Goal: Task Accomplishment & Management: Use online tool/utility

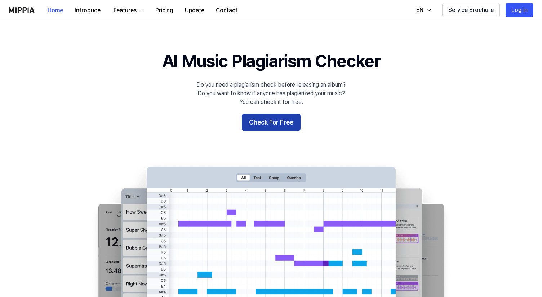
click at [275, 123] on button "Check For Free" at bounding box center [271, 122] width 59 height 17
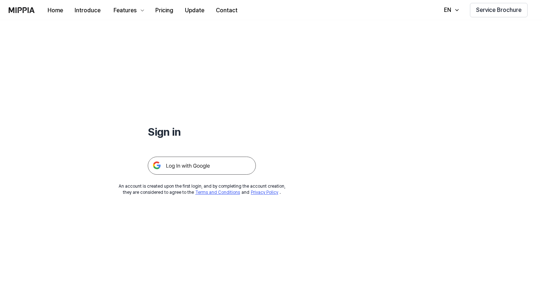
click at [213, 165] on img at bounding box center [202, 165] width 108 height 18
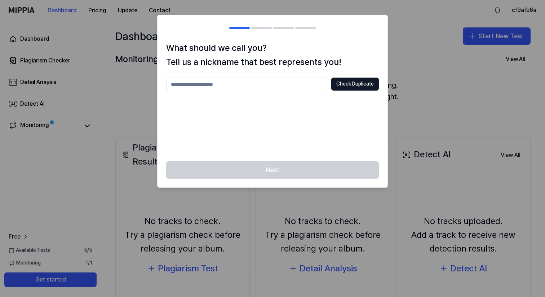
click at [289, 83] on input "text" at bounding box center [247, 84] width 162 height 14
type input "********"
click at [363, 85] on button "Check Duplicate" at bounding box center [355, 83] width 48 height 13
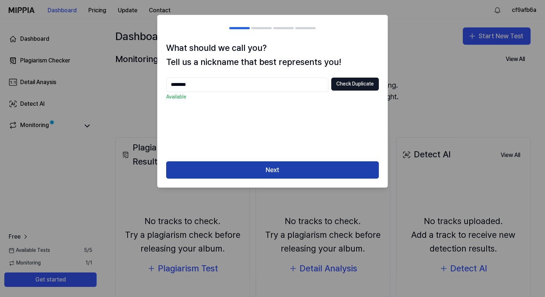
click at [272, 169] on button "Next" at bounding box center [272, 169] width 213 height 17
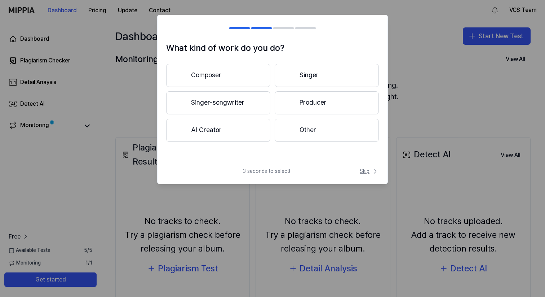
click at [370, 174] on span "Skip" at bounding box center [369, 171] width 19 height 7
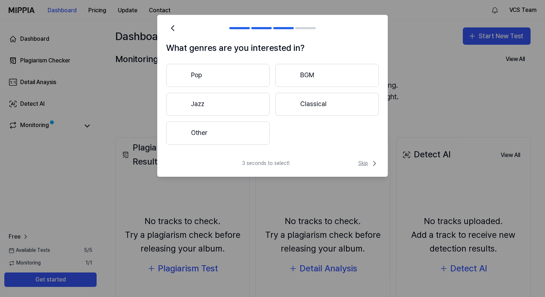
click at [367, 165] on span "Skip" at bounding box center [368, 163] width 21 height 9
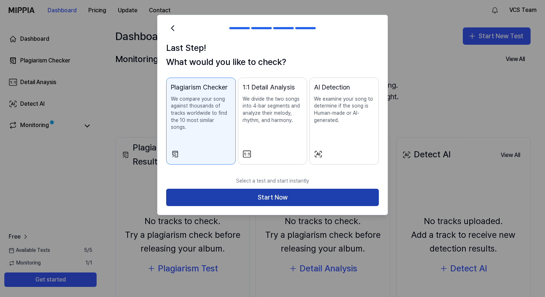
click at [219, 188] on button "Start Now" at bounding box center [272, 196] width 213 height 17
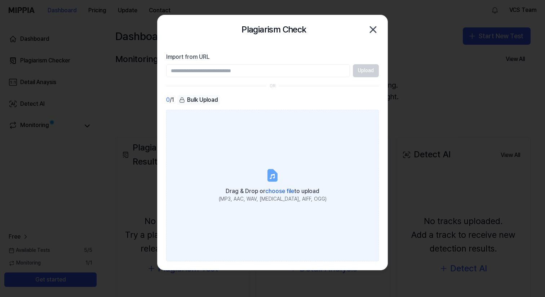
click at [274, 170] on icon at bounding box center [272, 175] width 9 height 11
click at [0, 0] on input "Drag & Drop or choose file to upload (MP3, AAC, WAV, FLAC, AIFF, OGG)" at bounding box center [0, 0] width 0 height 0
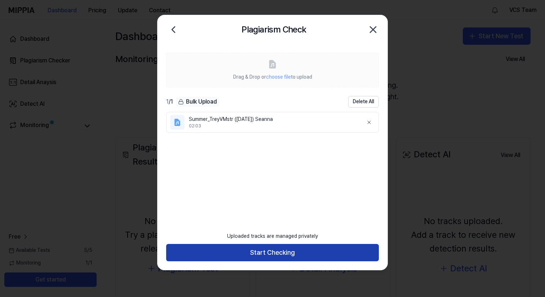
click at [284, 256] on button "Start Checking" at bounding box center [272, 252] width 213 height 17
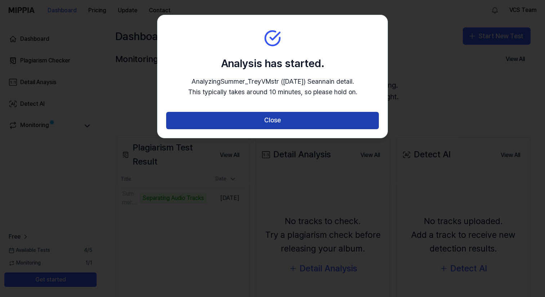
click at [276, 125] on button "Close" at bounding box center [272, 120] width 213 height 17
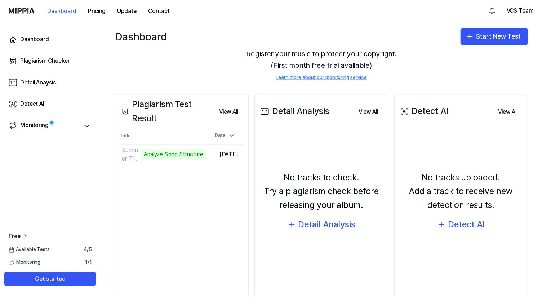
scroll to position [39, 0]
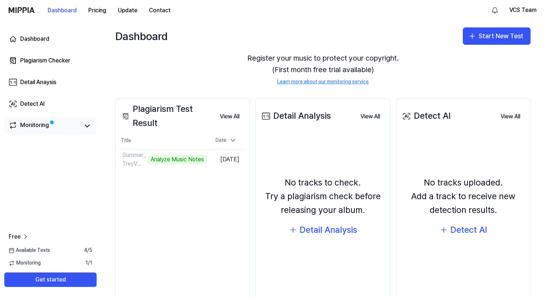
click at [50, 126] on link "Monitoring" at bounding box center [44, 126] width 71 height 10
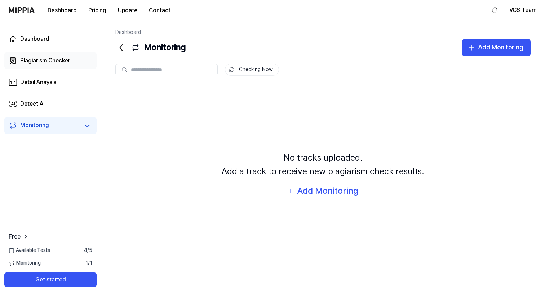
click at [59, 68] on link "Plagiarism Checker" at bounding box center [50, 60] width 92 height 17
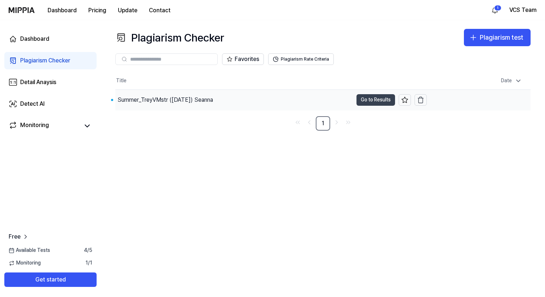
click at [387, 102] on button "Go to Results" at bounding box center [375, 100] width 39 height 12
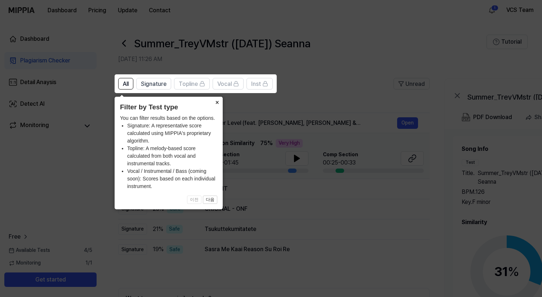
click at [216, 101] on button "×" at bounding box center [217, 102] width 12 height 10
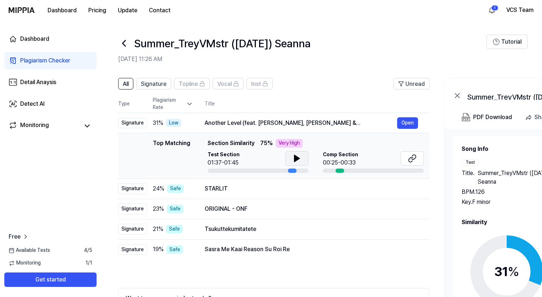
click at [299, 161] on icon at bounding box center [297, 158] width 9 height 9
click at [299, 162] on icon at bounding box center [297, 158] width 9 height 9
click at [296, 189] on div "STARLIT" at bounding box center [301, 188] width 192 height 9
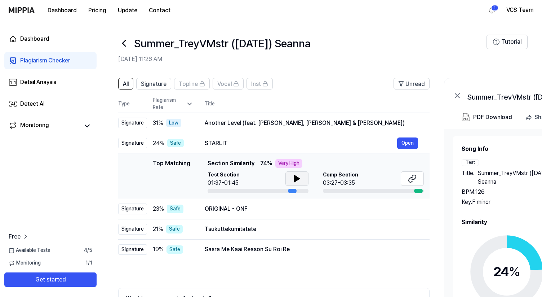
click at [297, 178] on icon at bounding box center [296, 178] width 5 height 6
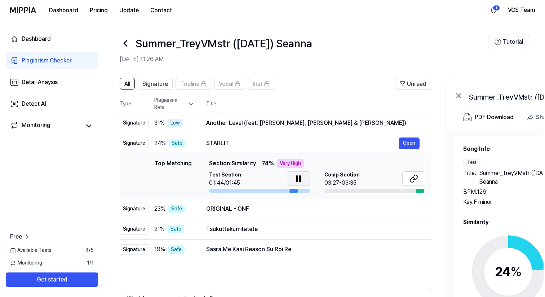
scroll to position [0, 0]
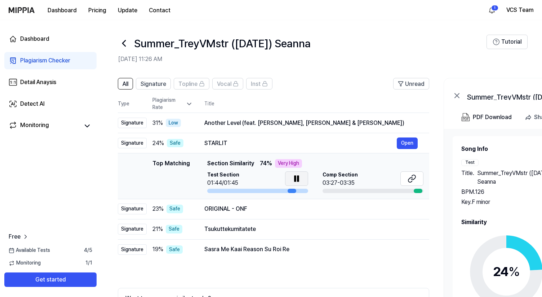
click at [303, 177] on button at bounding box center [296, 178] width 23 height 14
click at [280, 125] on div "Another Level (feat. YEEUN, SEUNGYEON & SEUNGHEE)" at bounding box center [300, 123] width 192 height 9
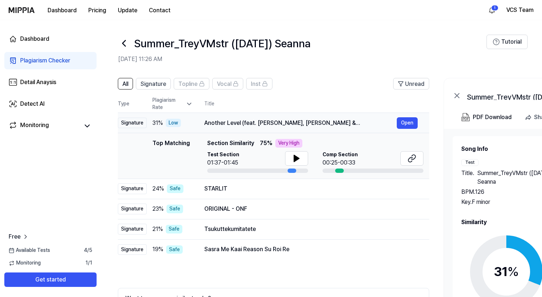
click at [176, 124] on div "Low" at bounding box center [173, 123] width 15 height 9
click at [408, 125] on button "Open" at bounding box center [407, 123] width 21 height 12
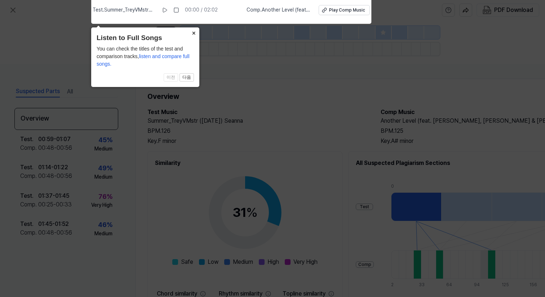
click at [195, 34] on button "×" at bounding box center [194, 32] width 12 height 10
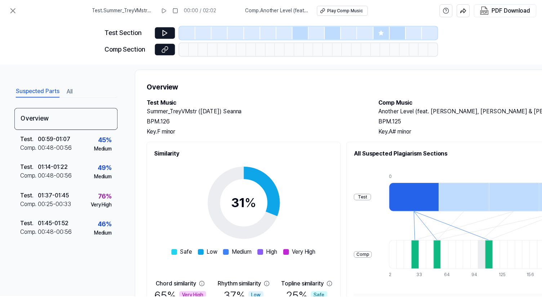
scroll to position [0, 0]
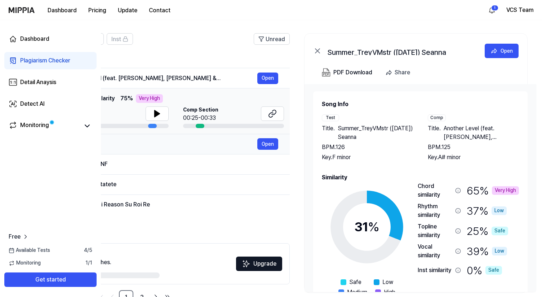
scroll to position [50, 0]
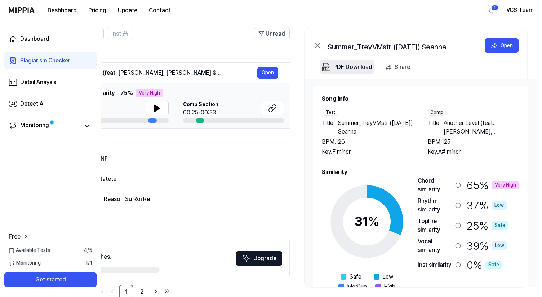
click at [360, 67] on div "PDF Download" at bounding box center [352, 66] width 39 height 9
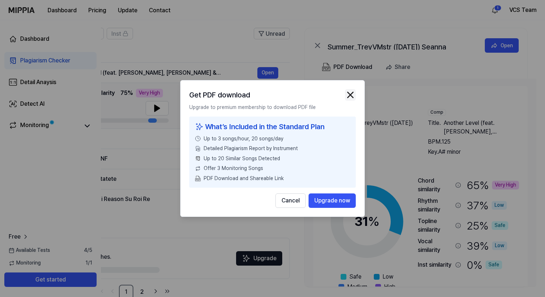
click at [351, 92] on img "button" at bounding box center [350, 94] width 11 height 11
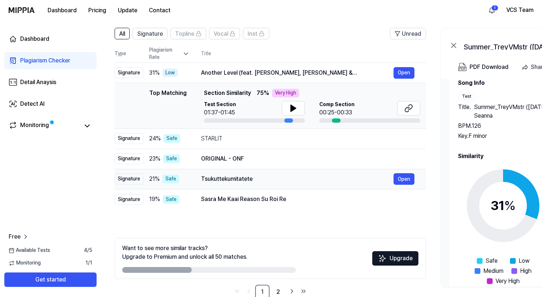
scroll to position [0, 0]
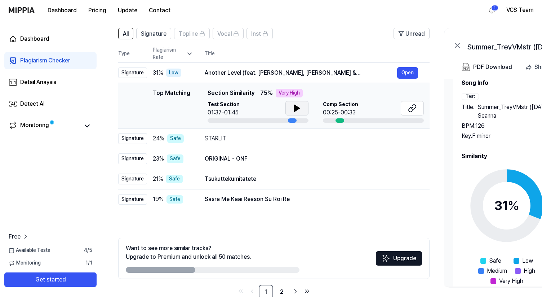
click at [298, 110] on icon at bounding box center [297, 108] width 9 height 9
click at [298, 110] on icon at bounding box center [298, 108] width 1 height 6
click at [414, 107] on icon at bounding box center [412, 108] width 9 height 9
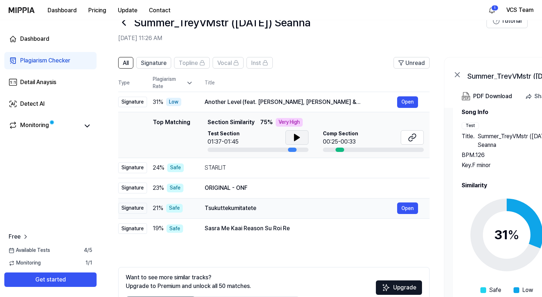
scroll to position [20, 0]
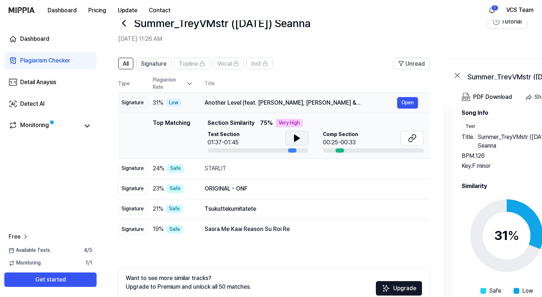
click at [140, 103] on div "Signature" at bounding box center [132, 102] width 29 height 11
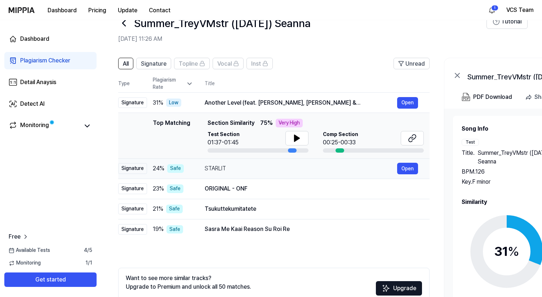
click at [201, 168] on td "STARLIT Open" at bounding box center [311, 168] width 236 height 20
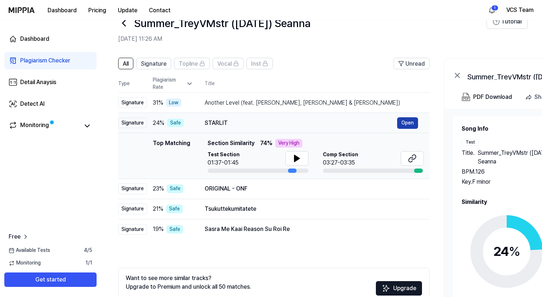
click at [407, 120] on button "Open" at bounding box center [407, 123] width 21 height 12
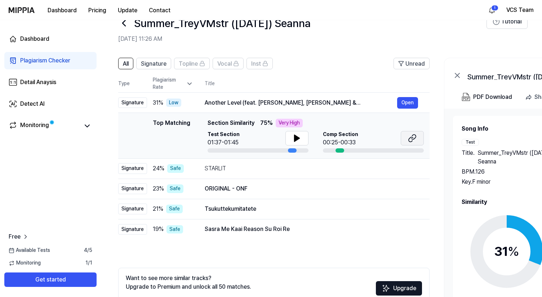
click at [416, 136] on icon at bounding box center [414, 136] width 4 height 5
click at [241, 164] on div "STARLIT" at bounding box center [301, 168] width 192 height 9
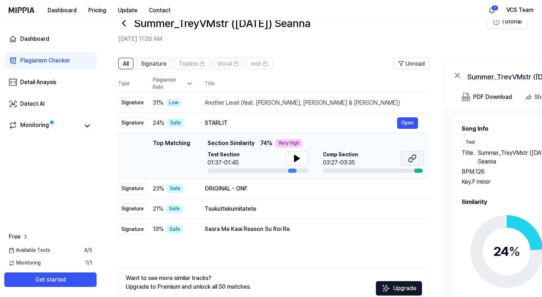
click at [412, 160] on icon at bounding box center [412, 158] width 9 height 9
click at [375, 187] on div "ORIGINAL - ONF" at bounding box center [301, 188] width 192 height 9
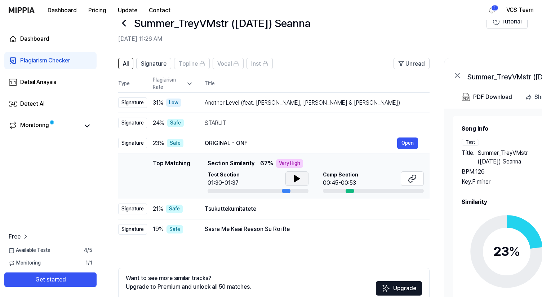
scroll to position [0, 0]
click at [301, 183] on button at bounding box center [296, 178] width 23 height 14
click at [302, 181] on button at bounding box center [296, 178] width 23 height 14
click at [409, 174] on icon at bounding box center [412, 178] width 9 height 9
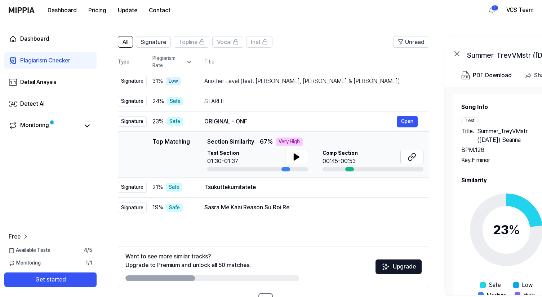
scroll to position [67, 0]
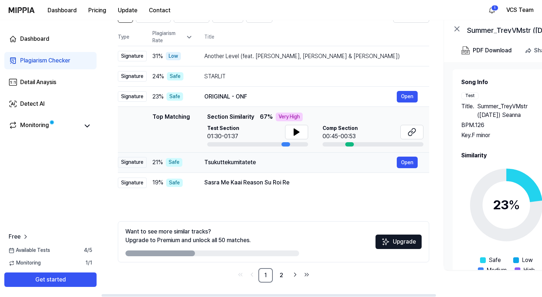
click at [276, 165] on div "Tsukuttekumitatete" at bounding box center [300, 162] width 192 height 9
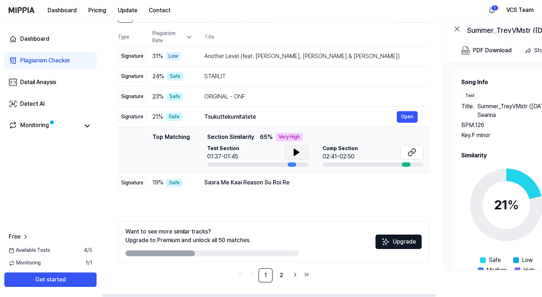
click at [298, 151] on icon at bounding box center [296, 152] width 5 height 6
click at [298, 151] on icon at bounding box center [297, 152] width 1 height 6
click at [288, 182] on div "Sasra Me Kaai Reason Su Roi Re" at bounding box center [300, 182] width 192 height 9
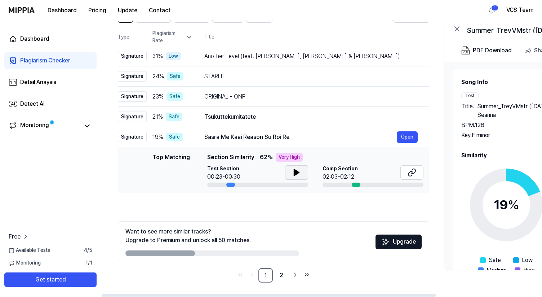
click at [298, 171] on icon at bounding box center [296, 172] width 9 height 9
click at [411, 176] on icon at bounding box center [410, 173] width 4 height 5
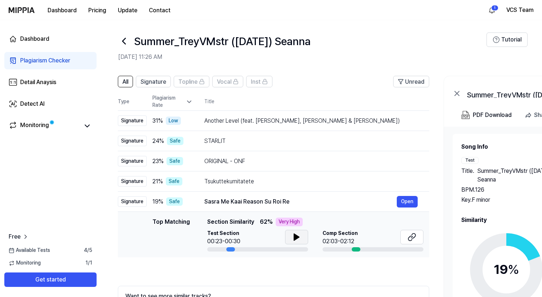
scroll to position [0, 0]
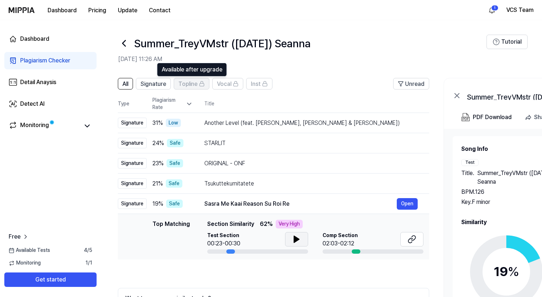
click at [188, 83] on span "Topline" at bounding box center [187, 84] width 19 height 9
click at [159, 84] on span "Signature" at bounding box center [154, 84] width 26 height 9
click at [197, 83] on div "Topline" at bounding box center [191, 83] width 26 height 9
click at [189, 83] on span "Topline" at bounding box center [187, 84] width 19 height 9
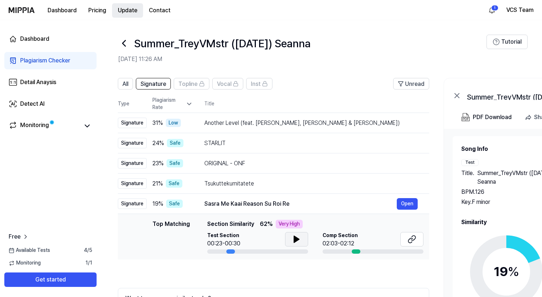
click at [122, 3] on button "Update" at bounding box center [127, 10] width 31 height 14
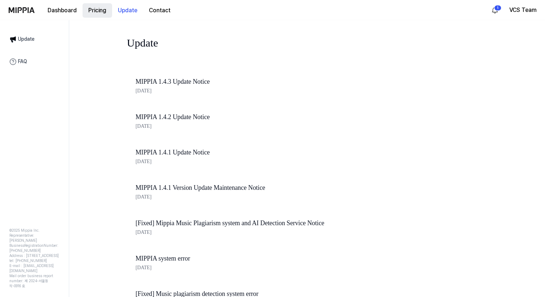
click at [94, 10] on button "Pricing" at bounding box center [98, 10] width 30 height 14
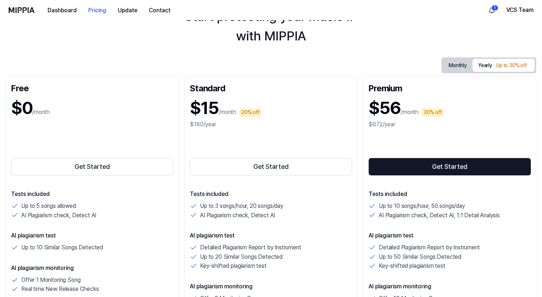
scroll to position [45, 0]
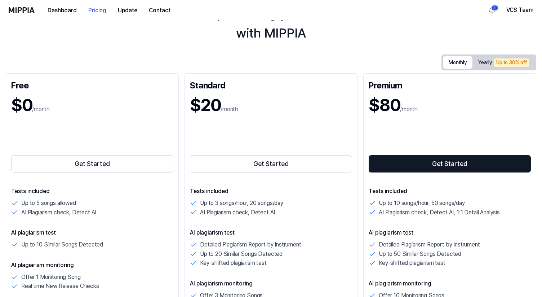
click at [459, 61] on button "Monthly" at bounding box center [458, 62] width 30 height 13
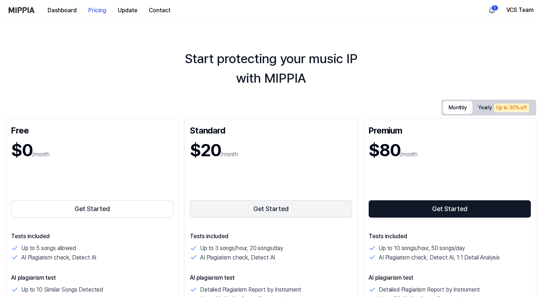
scroll to position [6, 0]
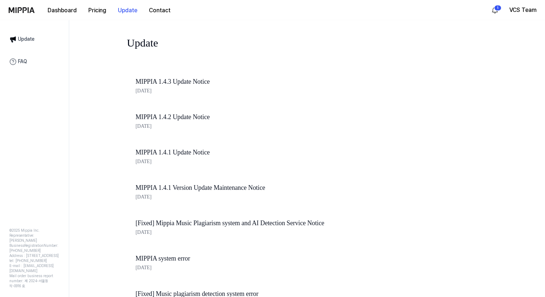
click at [84, 19] on div "Dashboard Pricing Update Contact" at bounding box center [109, 10] width 134 height 20
click at [69, 12] on button "Dashboard" at bounding box center [62, 10] width 41 height 14
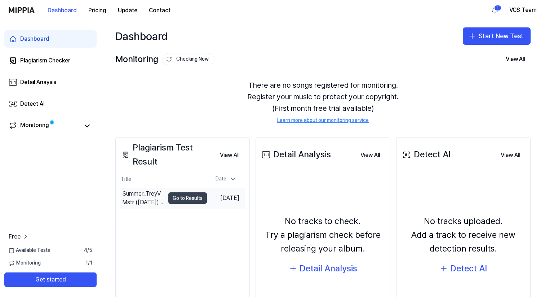
click at [172, 202] on button "Go to Results" at bounding box center [187, 198] width 39 height 12
